Goal: Task Accomplishment & Management: Use online tool/utility

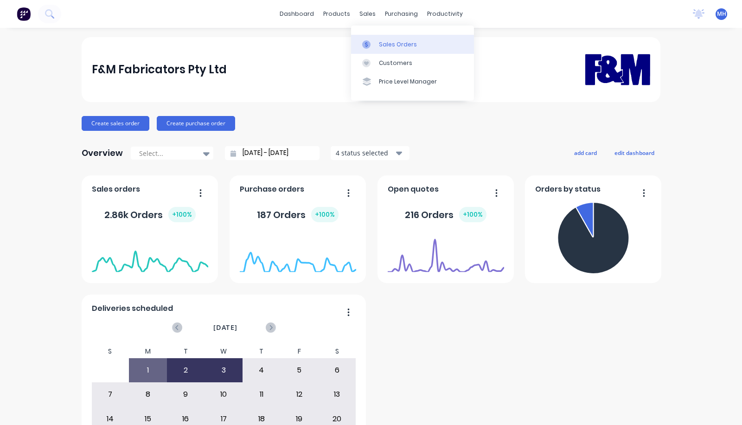
click at [377, 41] on link "Sales Orders" at bounding box center [412, 44] width 123 height 19
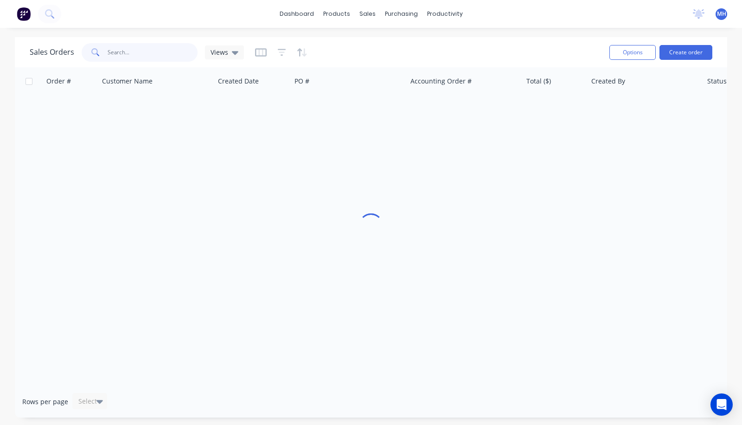
click at [158, 52] on input "text" at bounding box center [153, 52] width 90 height 19
type input "signature"
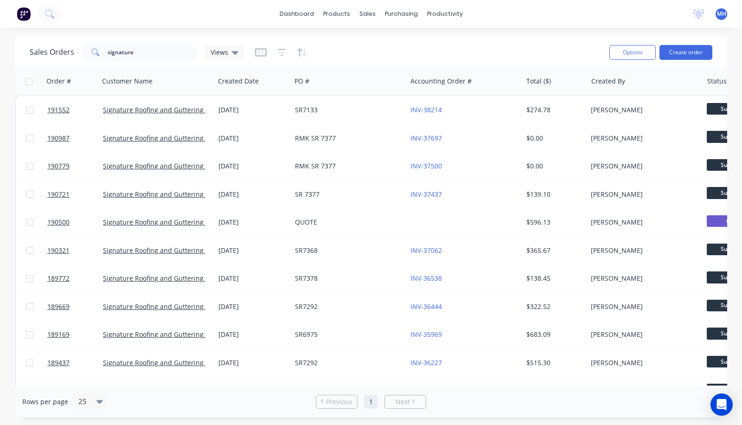
click at [721, 13] on span "MH" at bounding box center [721, 14] width 9 height 8
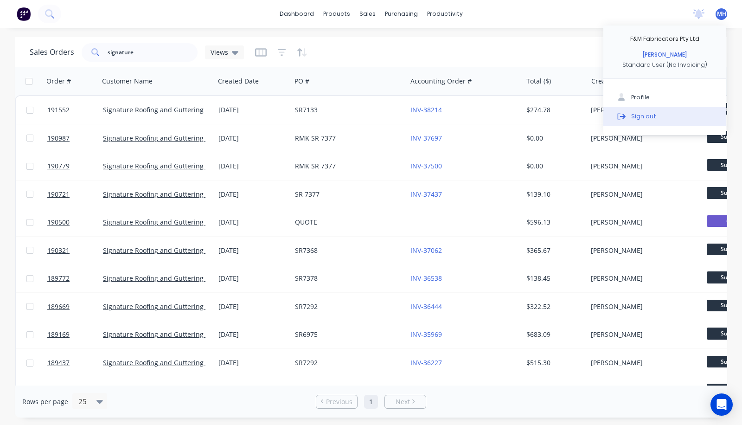
click at [635, 121] on button "Sign out" at bounding box center [664, 116] width 123 height 19
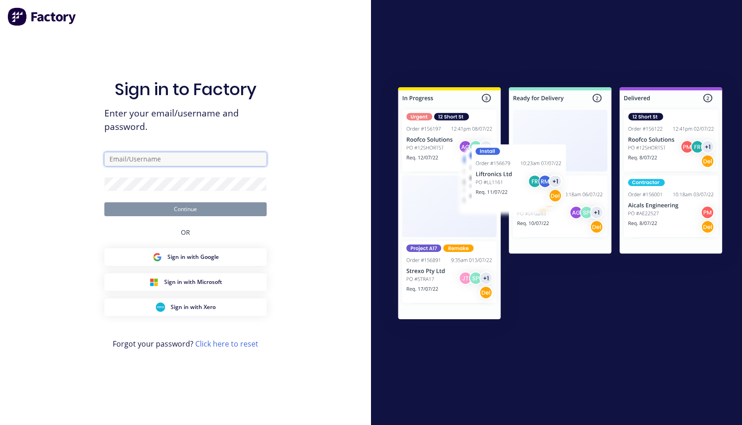
type input "m.howard@fmfabricators.com.au"
click at [126, 158] on input "m.howard@fmfabricators.com.au" at bounding box center [185, 159] width 162 height 14
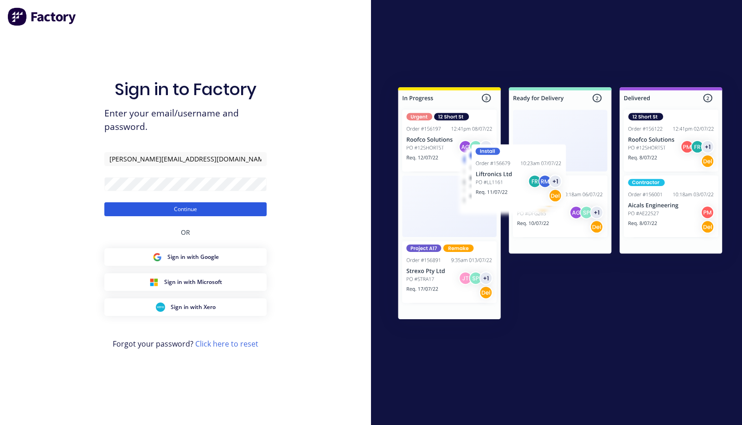
click at [123, 210] on button "Continue" at bounding box center [185, 209] width 162 height 14
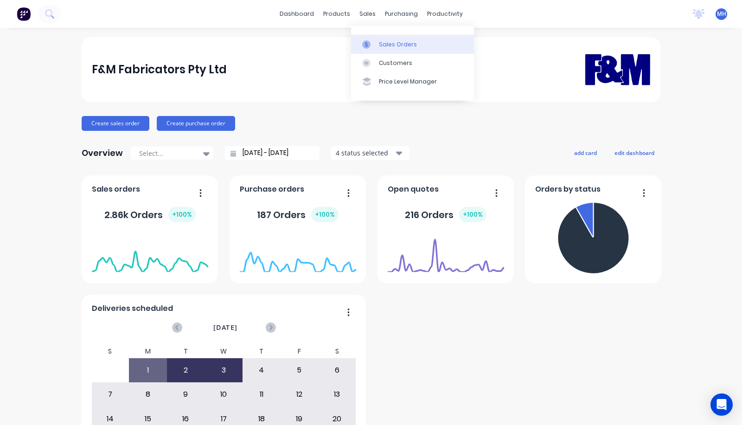
click at [381, 44] on div "Sales Orders" at bounding box center [398, 44] width 38 height 8
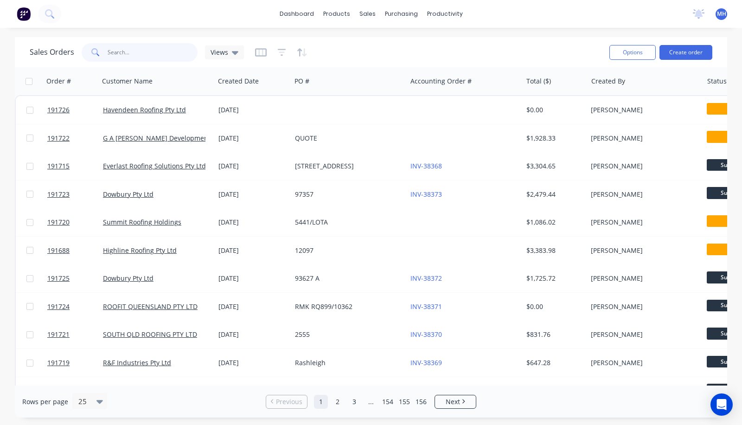
click at [129, 51] on input "text" at bounding box center [153, 52] width 90 height 19
type input "s"
